Goal: Task Accomplishment & Management: Use online tool/utility

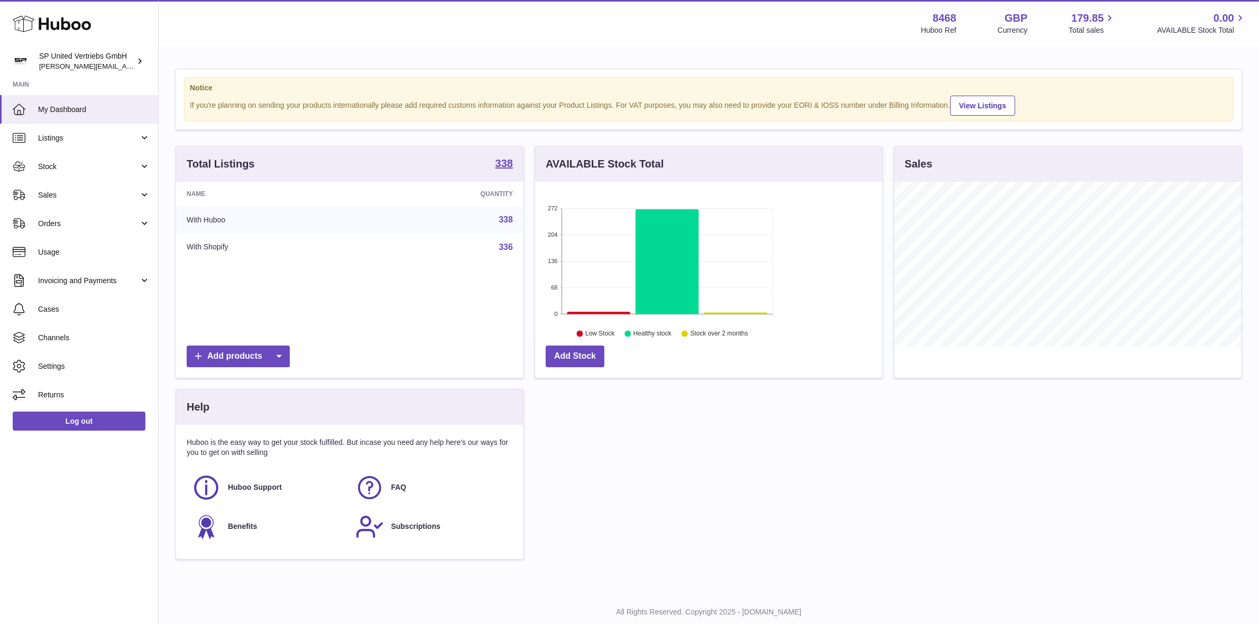
scroll to position [164, 347]
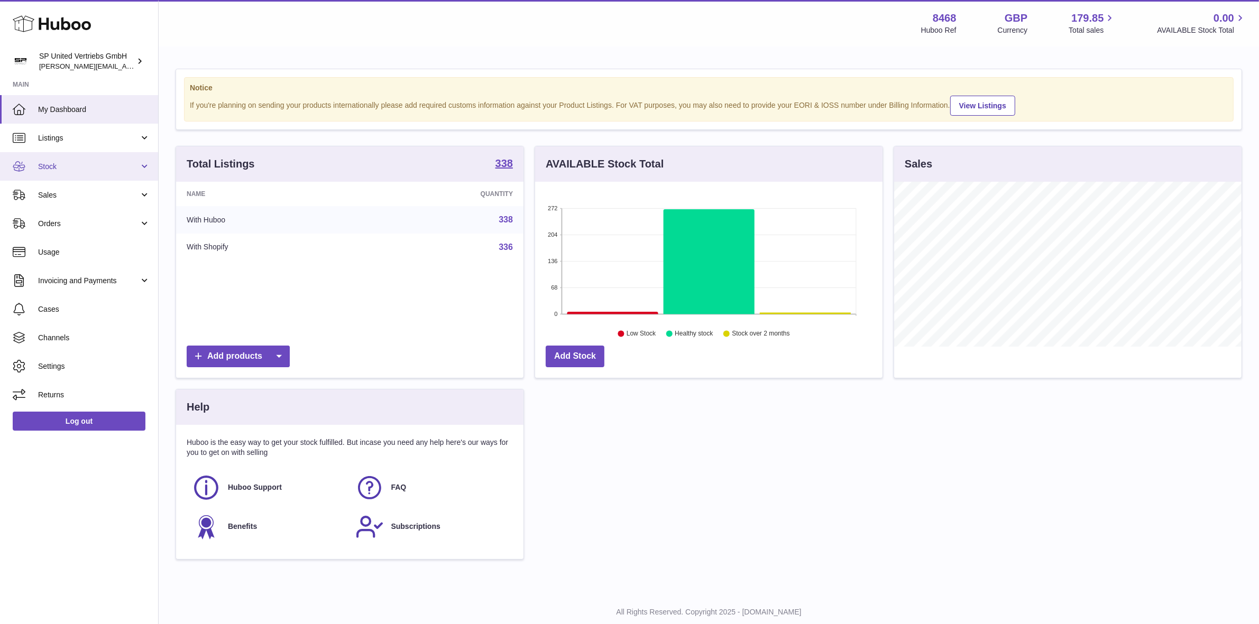
click at [119, 163] on span "Stock" at bounding box center [88, 167] width 101 height 10
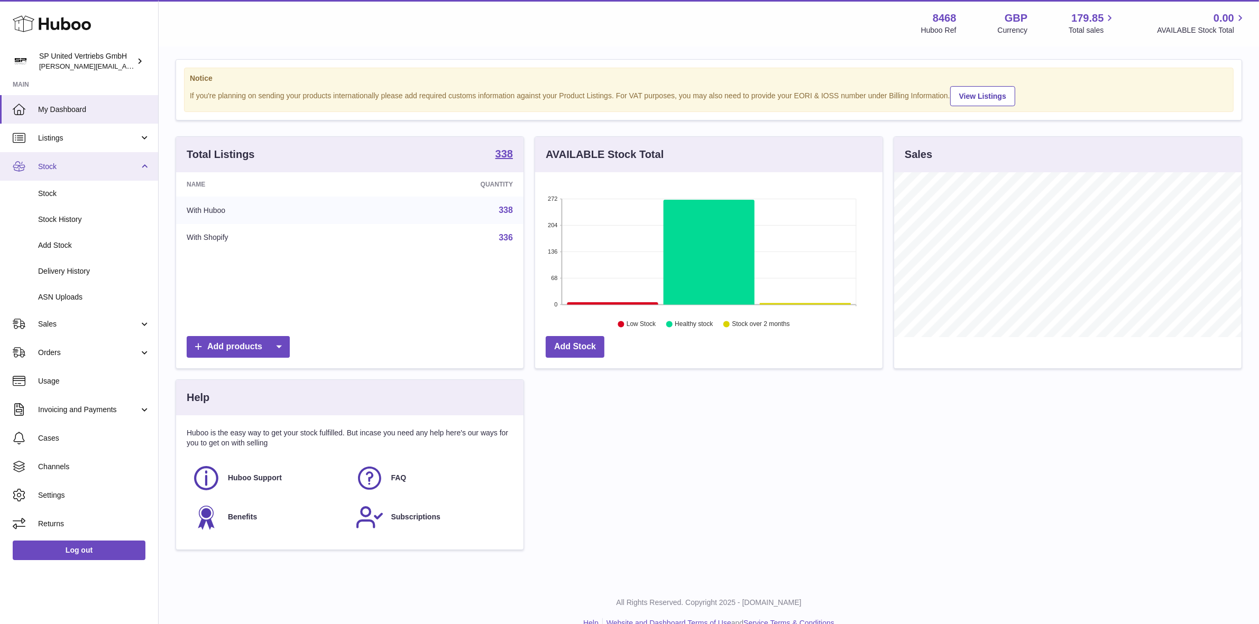
scroll to position [0, 0]
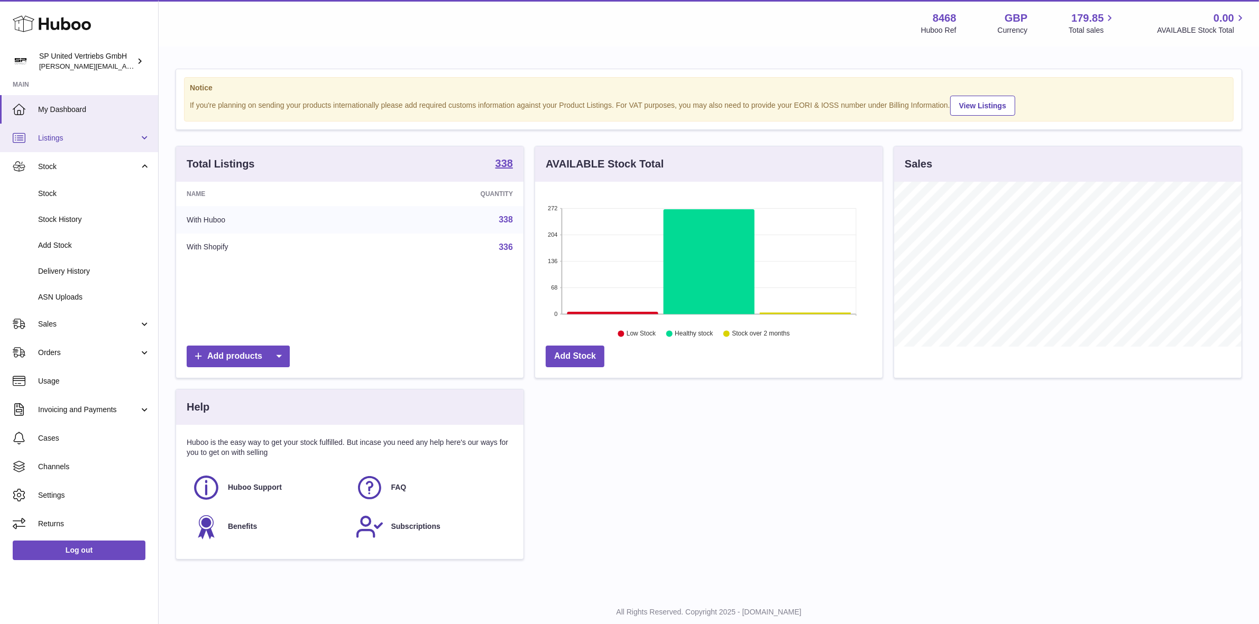
click at [90, 135] on span "Listings" at bounding box center [88, 138] width 101 height 10
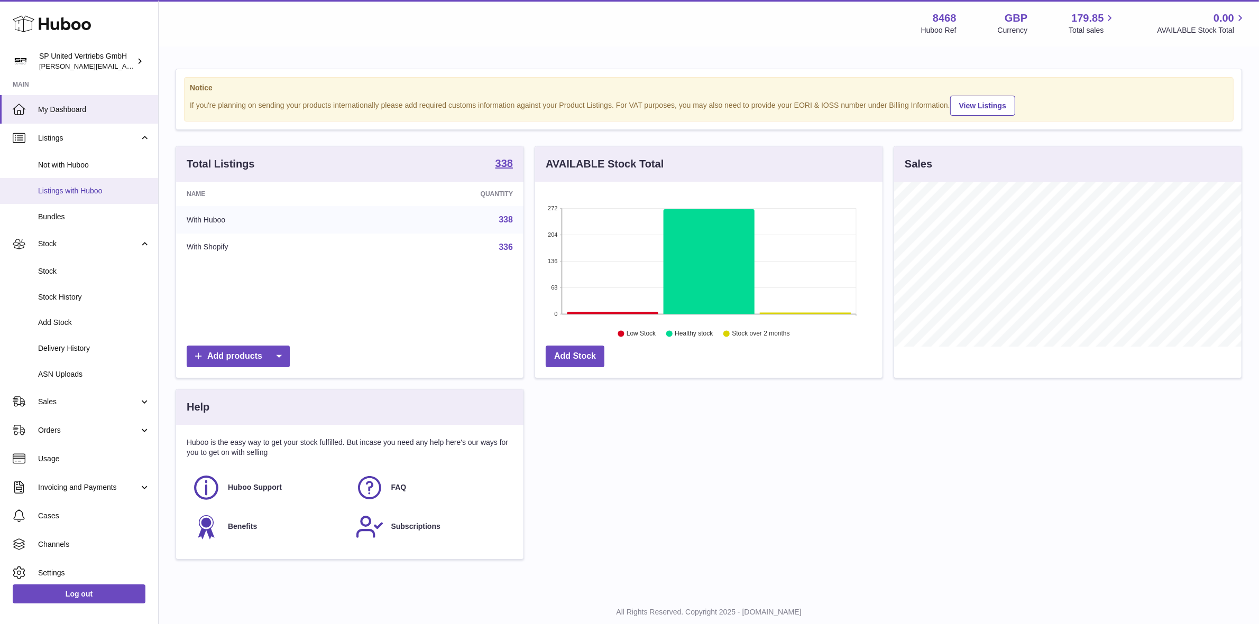
click at [93, 183] on link "Listings with Huboo" at bounding box center [79, 191] width 158 height 26
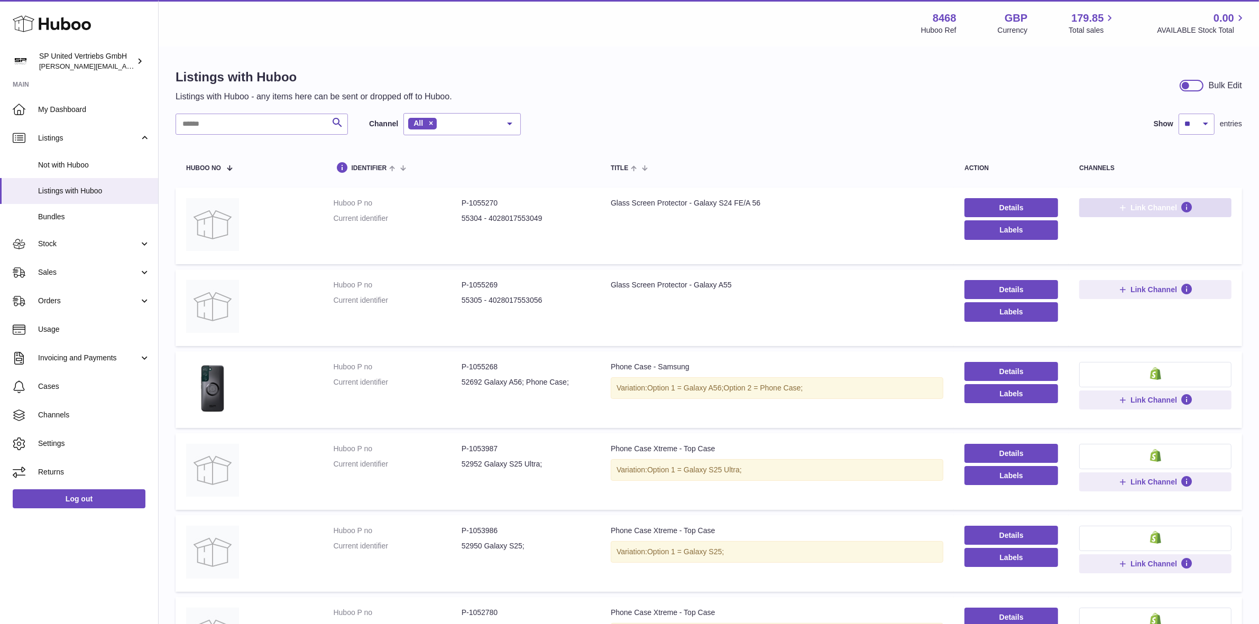
click at [1158, 210] on span "Link Channel" at bounding box center [1153, 208] width 47 height 10
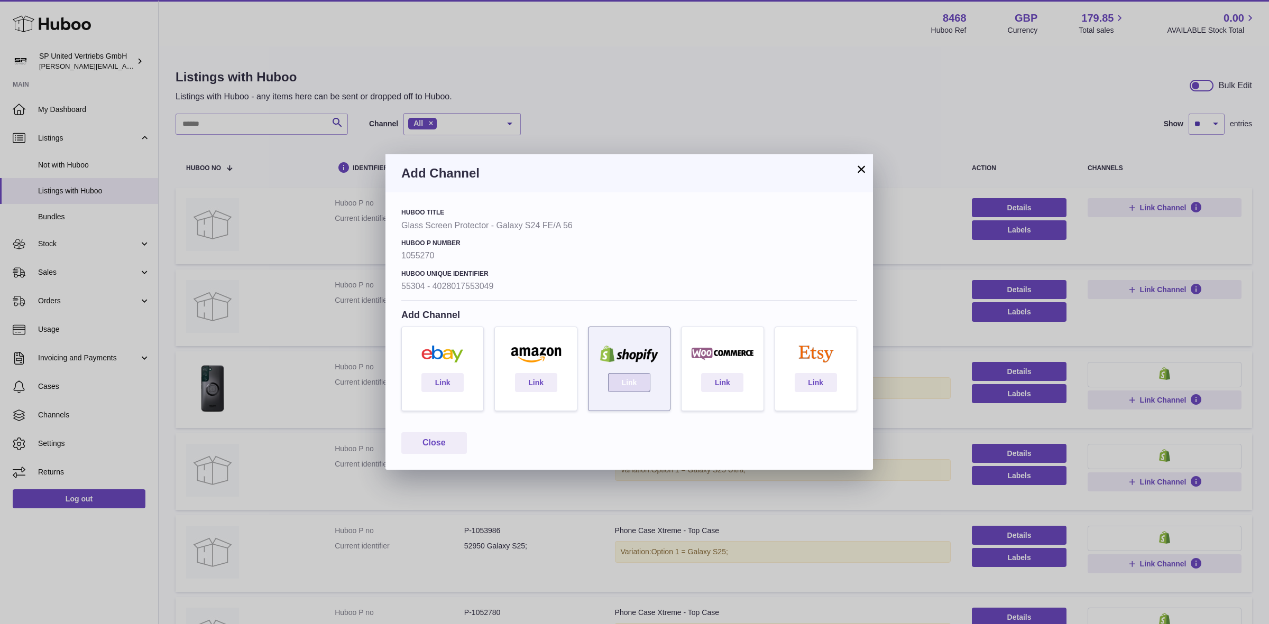
click at [637, 377] on link "Link" at bounding box center [629, 382] width 42 height 19
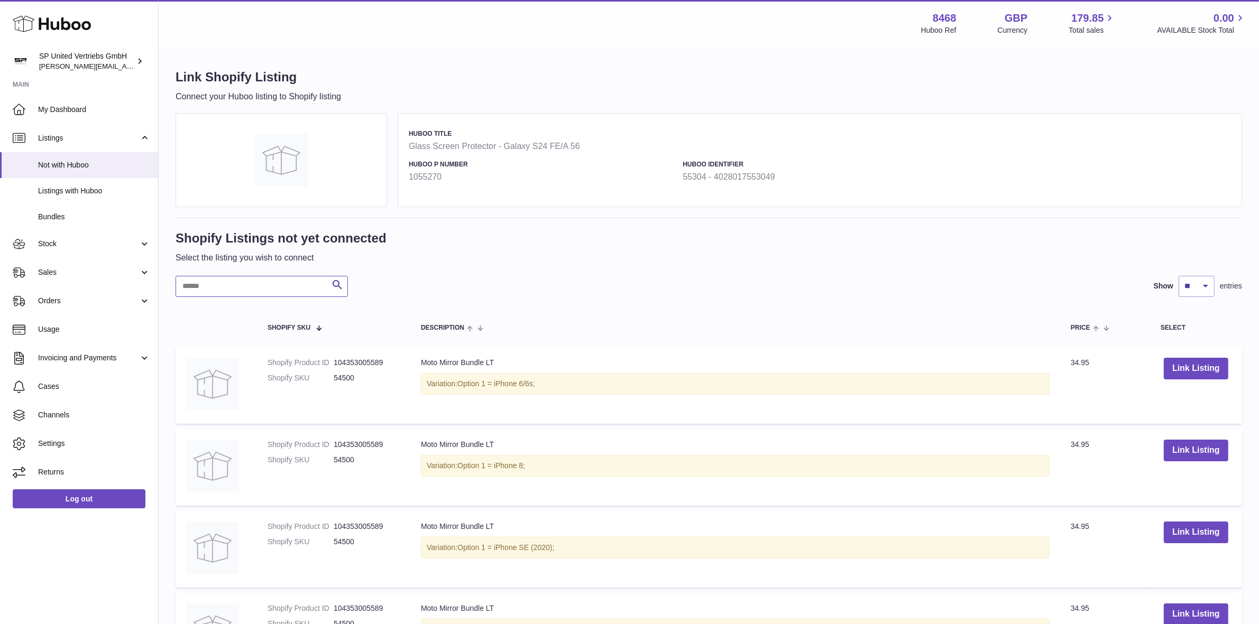
click at [301, 287] on input "text" at bounding box center [262, 286] width 172 height 21
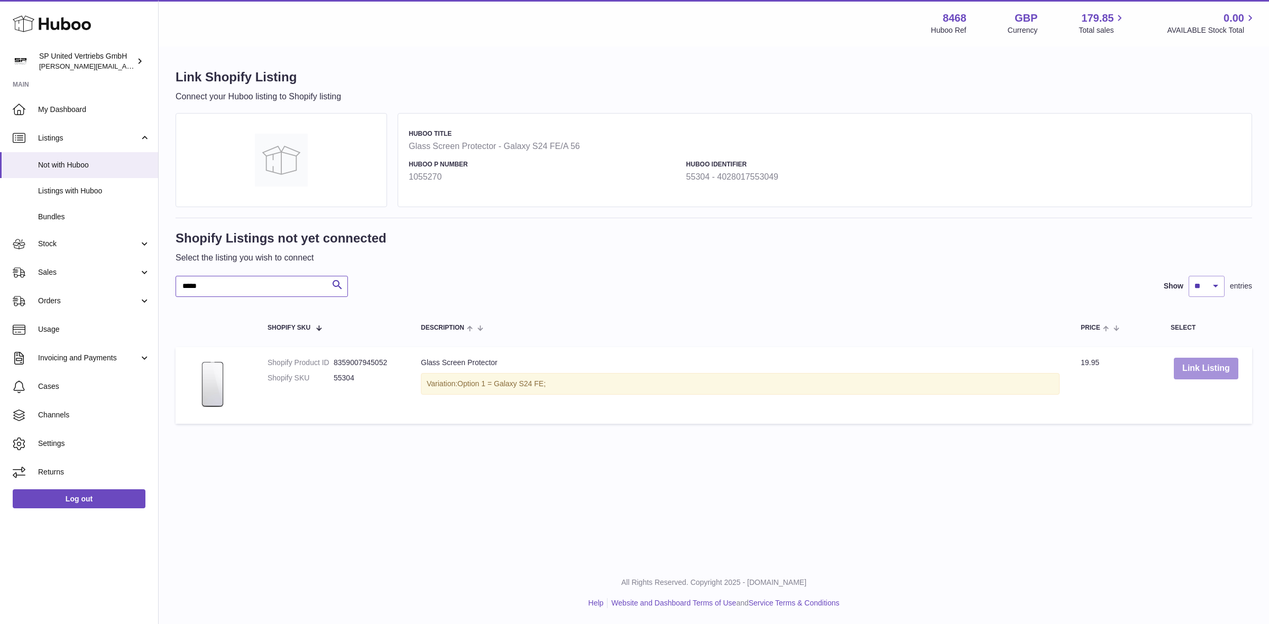
type input "*****"
click at [1208, 369] on button "Link Listing" at bounding box center [1206, 369] width 65 height 22
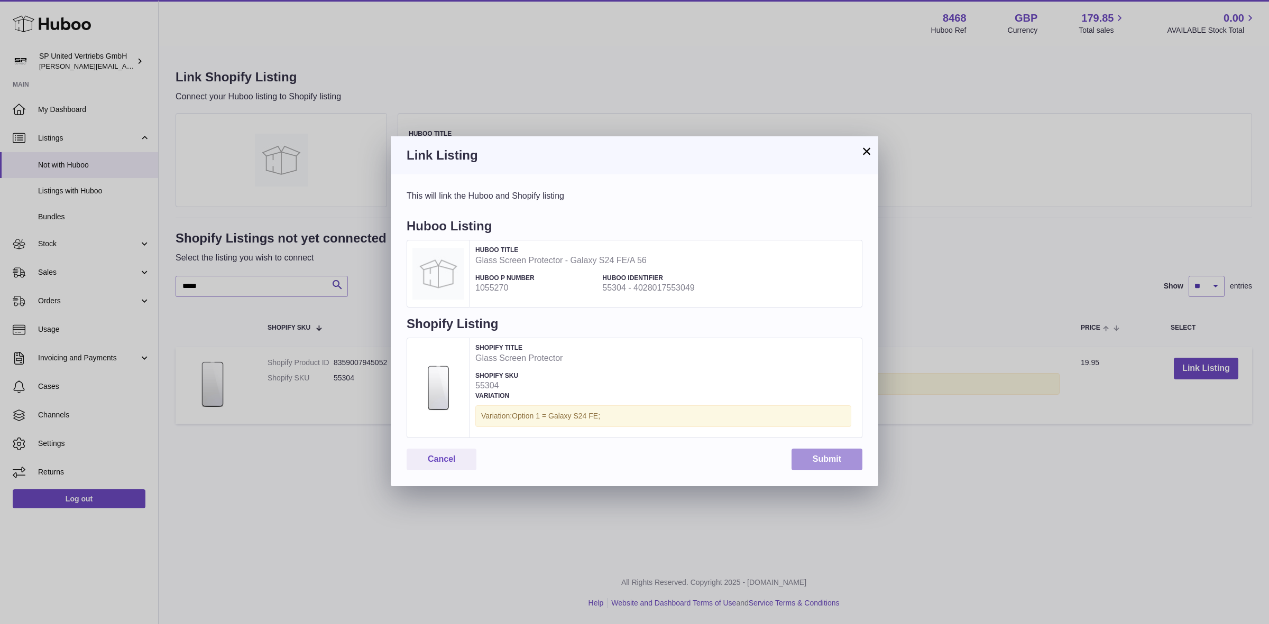
click at [825, 459] on button "Submit" at bounding box center [827, 460] width 71 height 22
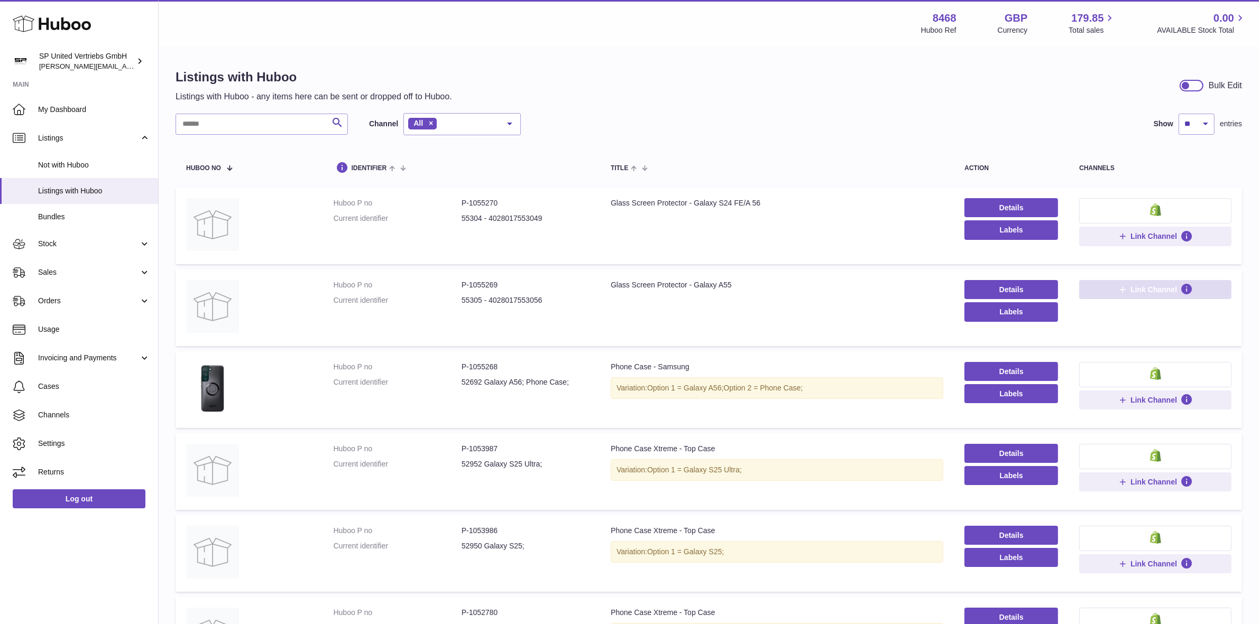
click at [1174, 293] on span "Link Channel" at bounding box center [1153, 290] width 47 height 10
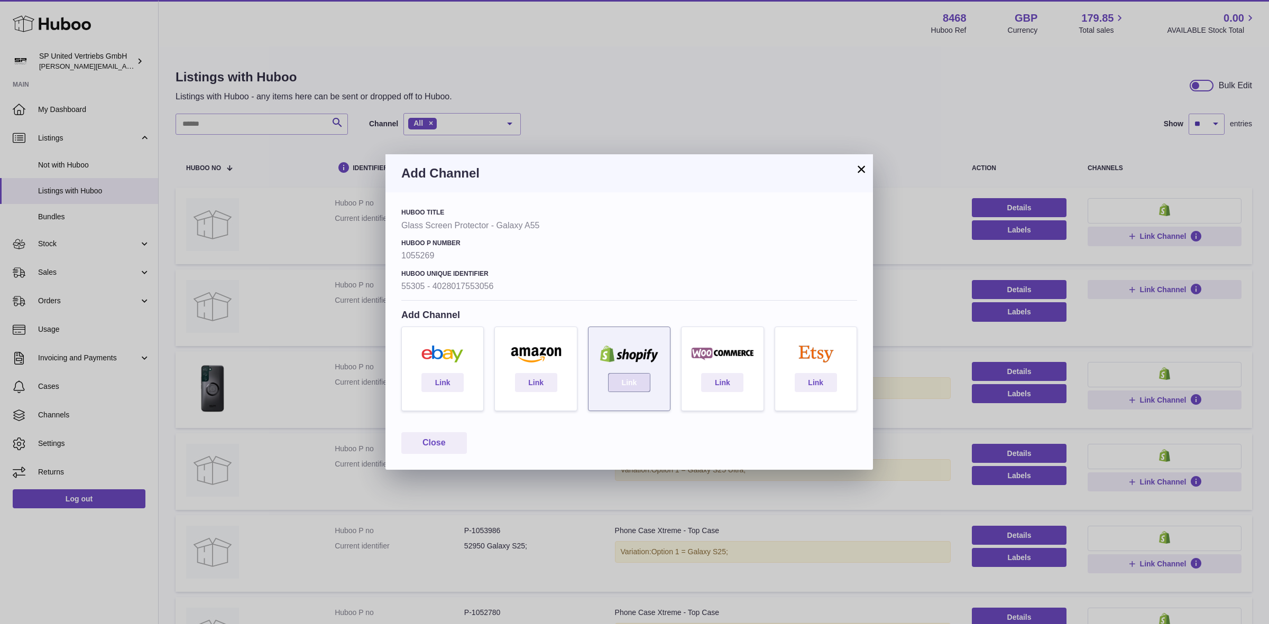
click at [632, 381] on link "Link" at bounding box center [629, 382] width 42 height 19
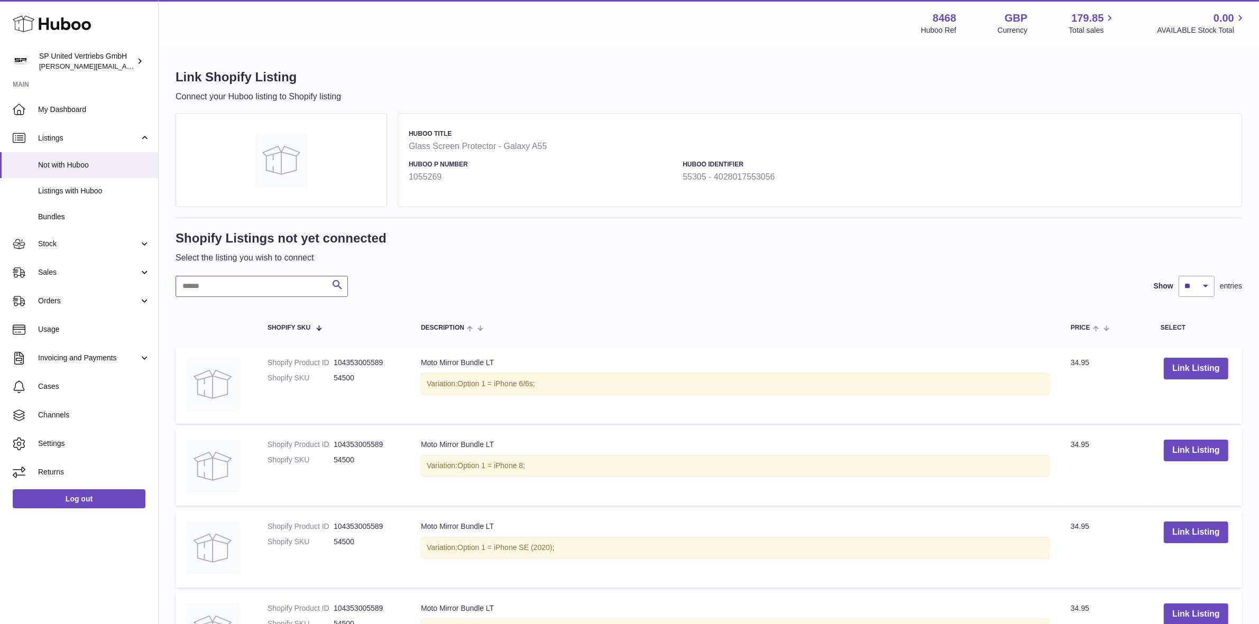
click at [280, 292] on input "text" at bounding box center [262, 286] width 172 height 21
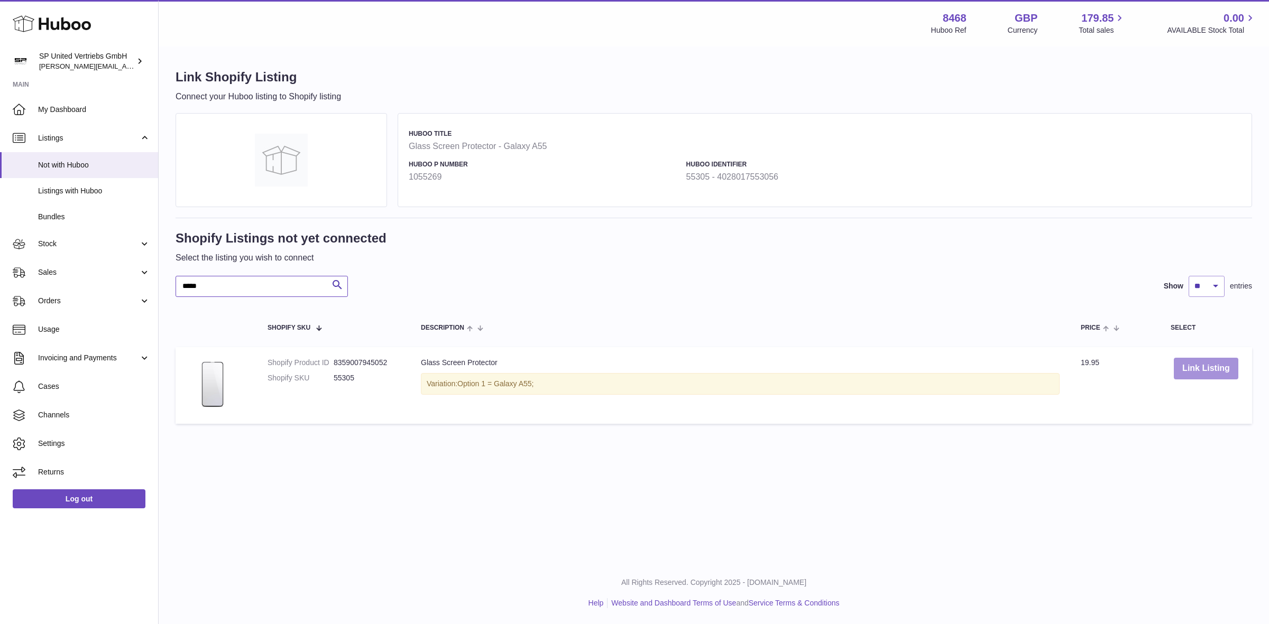
type input "*****"
click at [1200, 364] on button "Link Listing" at bounding box center [1206, 369] width 65 height 22
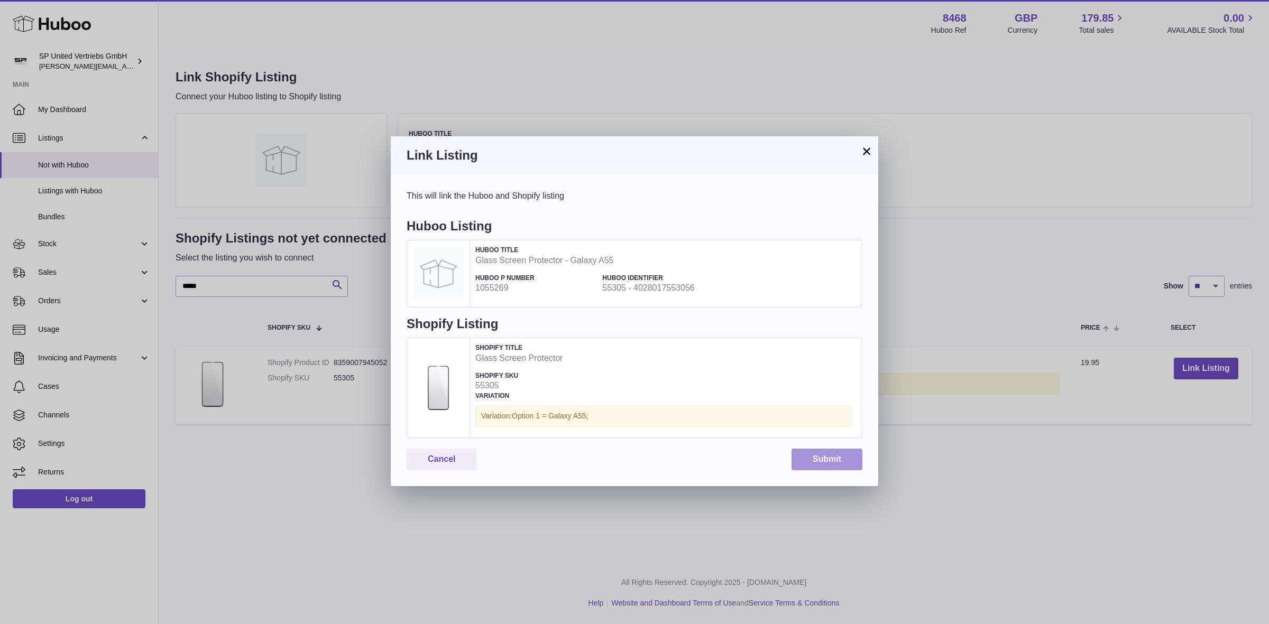
click at [831, 458] on button "Submit" at bounding box center [827, 460] width 71 height 22
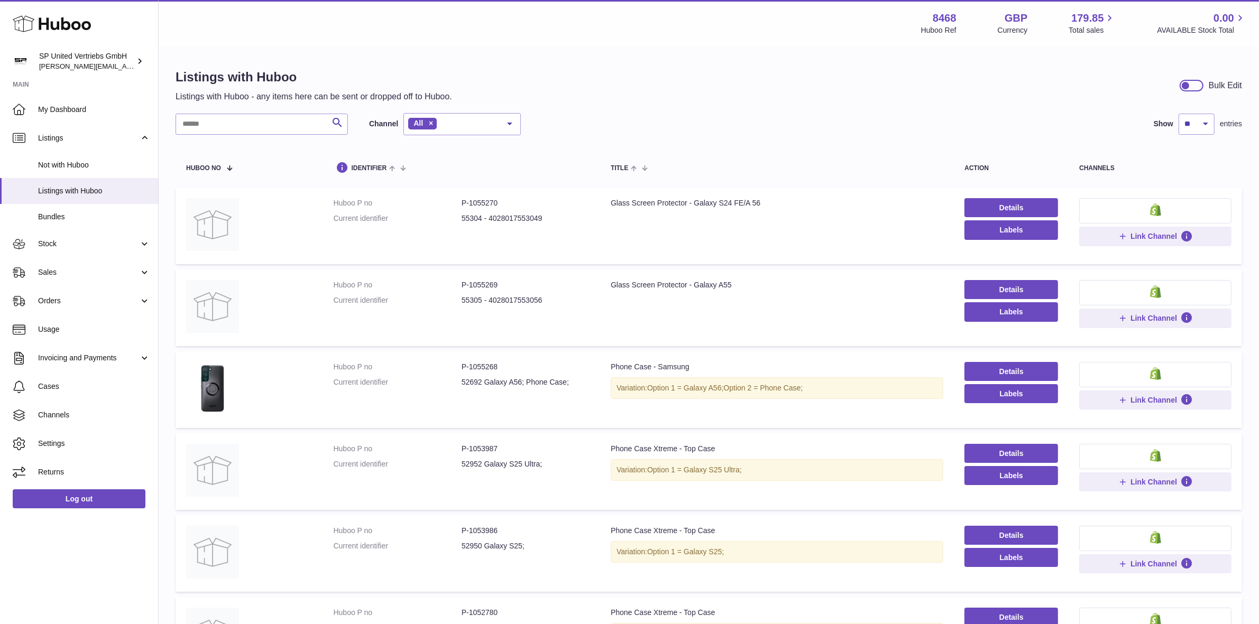
click at [908, 111] on div "Listings with Huboo Listings with Huboo - any items here can be sent or dropped…" at bounding box center [709, 551] width 1100 height 1007
drag, startPoint x: 550, startPoint y: 16, endPoint x: 728, endPoint y: 16, distance: 177.1
click at [553, 17] on div "Menu Huboo 8468 Huboo Ref GBP Currency 179.85 Total sales 0.00 AVAILABLE Stock …" at bounding box center [708, 23] width 1075 height 24
